Goal: Transaction & Acquisition: Purchase product/service

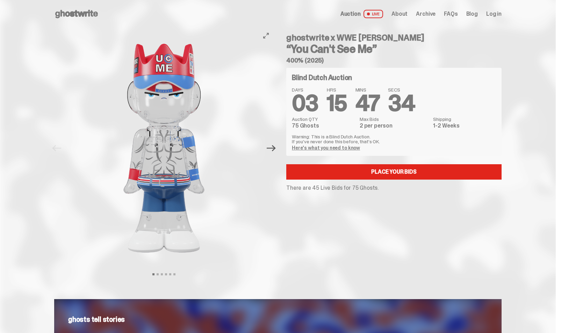
click at [276, 148] on icon "Next" at bounding box center [271, 148] width 9 height 6
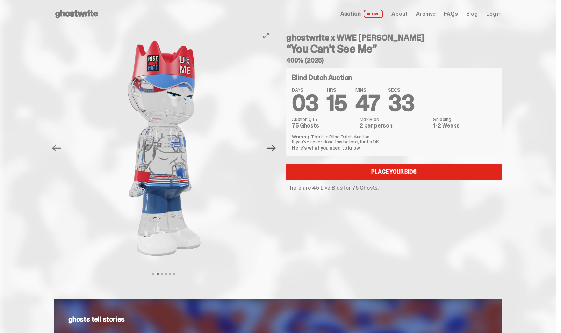
click at [276, 148] on icon "Next" at bounding box center [271, 148] width 9 height 6
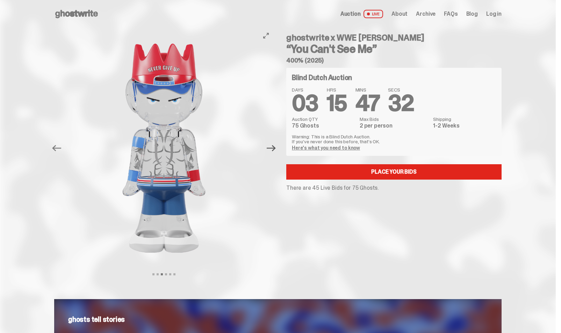
click at [276, 148] on icon "Next" at bounding box center [271, 148] width 9 height 6
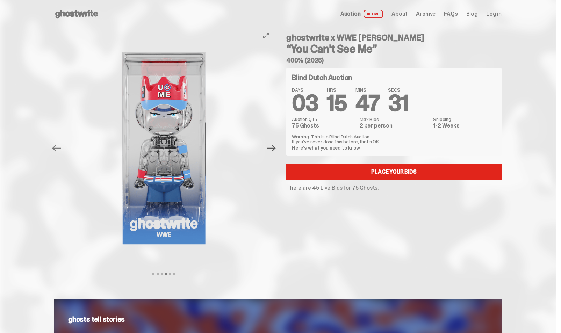
click at [276, 148] on icon "Next" at bounding box center [271, 148] width 9 height 6
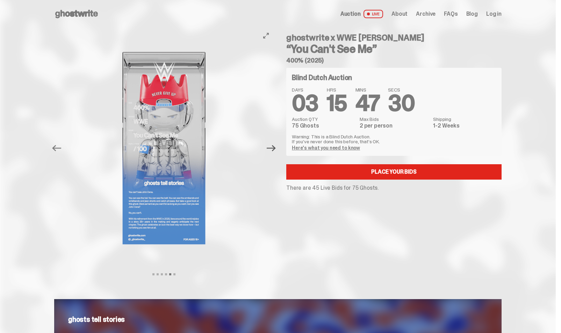
click at [276, 148] on icon "Next" at bounding box center [271, 148] width 9 height 6
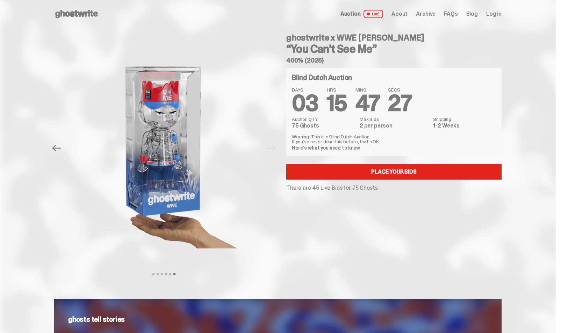
click at [319, 147] on link "Here's what you need to know" at bounding box center [326, 148] width 68 height 6
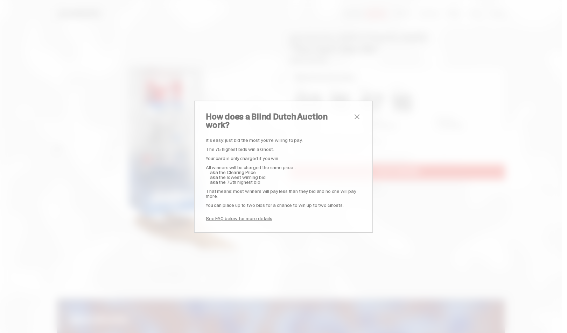
click at [356, 119] on span "close" at bounding box center [357, 117] width 8 height 8
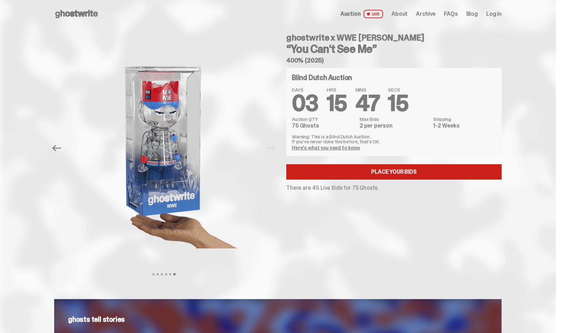
click at [353, 175] on link "Place your Bids" at bounding box center [393, 171] width 215 height 15
